Goal: Task Accomplishment & Management: Use online tool/utility

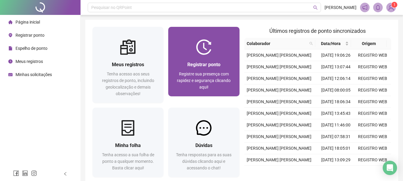
click at [192, 69] on div "Registrar ponto Registre sua presença com rapidez e segurança clicando aqui!" at bounding box center [203, 76] width 57 height 30
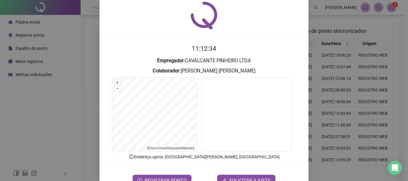
scroll to position [39, 0]
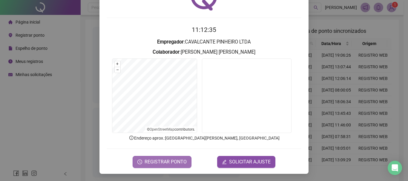
click at [161, 162] on span "REGISTRAR PONTO" at bounding box center [165, 161] width 42 height 7
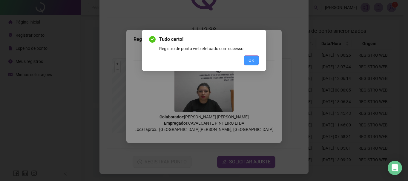
click at [254, 60] on button "OK" at bounding box center [250, 60] width 15 height 10
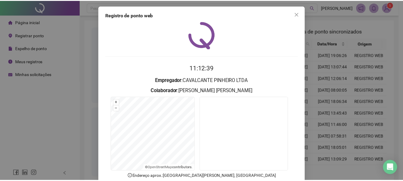
scroll to position [0, 0]
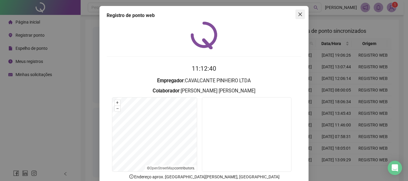
click at [299, 18] on button "Close" at bounding box center [300, 15] width 10 height 10
